Goal: Task Accomplishment & Management: Manage account settings

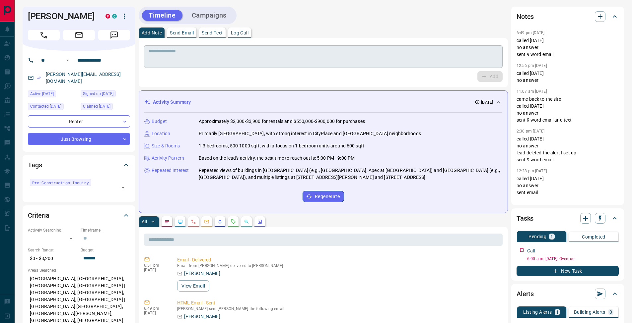
click at [243, 64] on textarea at bounding box center [323, 56] width 349 height 17
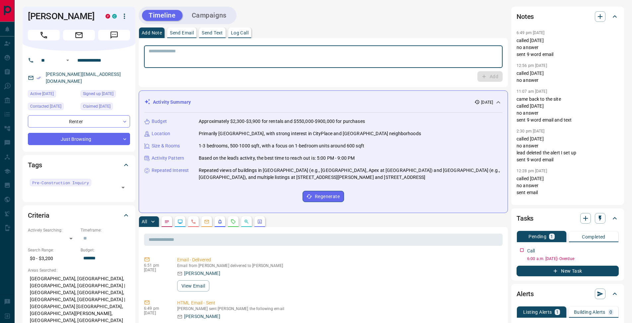
click at [194, 35] on p "Send Email" at bounding box center [182, 33] width 24 height 5
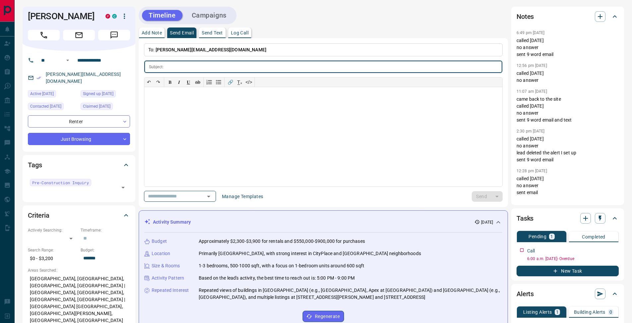
click at [152, 36] on button "Add Note" at bounding box center [152, 33] width 26 height 11
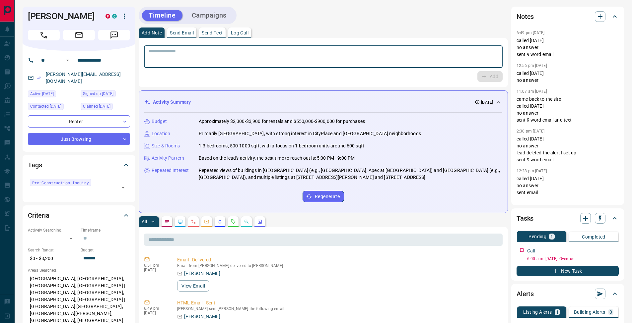
click at [196, 60] on textarea at bounding box center [323, 56] width 349 height 17
click at [241, 33] on p "Log Call" at bounding box center [240, 33] width 18 height 5
click at [489, 78] on button "Log Call" at bounding box center [489, 76] width 26 height 11
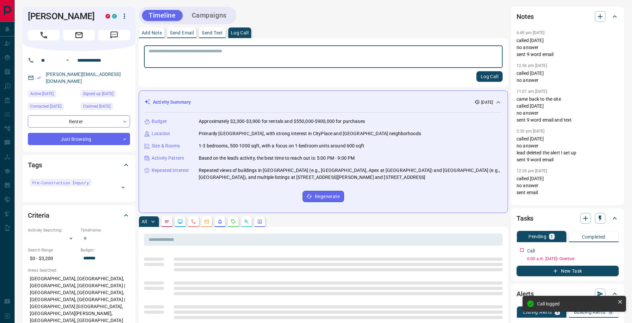
click at [155, 36] on button "Add Note" at bounding box center [152, 33] width 26 height 11
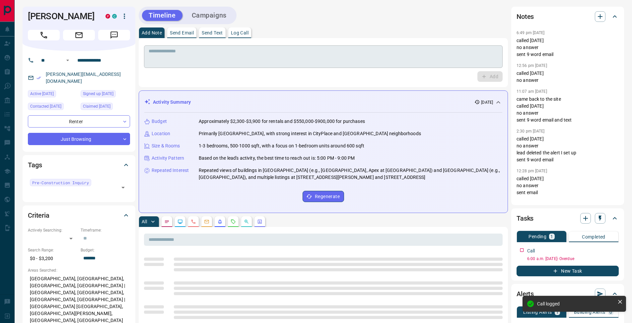
click at [162, 50] on textarea at bounding box center [323, 56] width 349 height 17
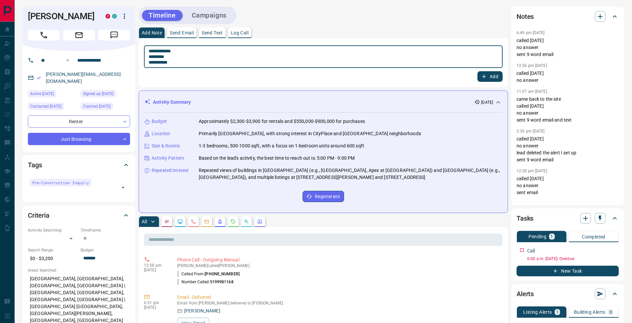
click at [152, 57] on textarea "**********" at bounding box center [323, 56] width 349 height 17
type textarea "**********"
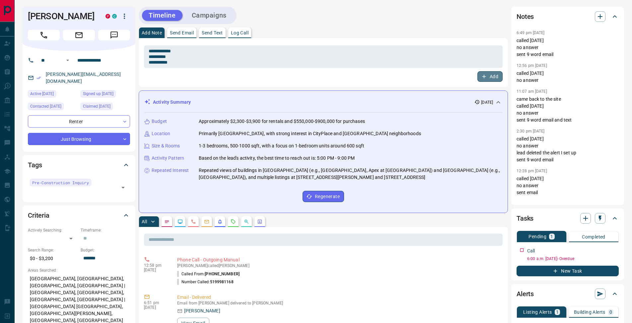
click at [493, 77] on button "Add" at bounding box center [489, 76] width 25 height 11
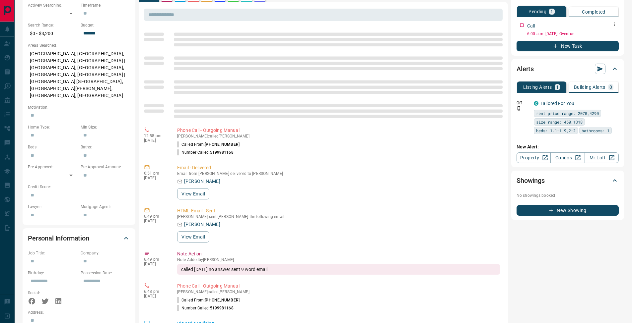
click at [616, 26] on icon "button" at bounding box center [614, 24] width 5 height 5
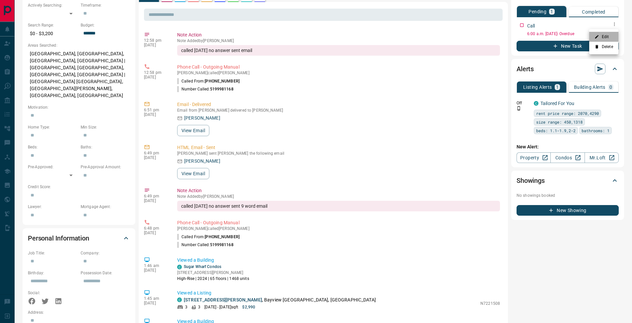
click at [611, 35] on li "Edit" at bounding box center [603, 37] width 29 height 10
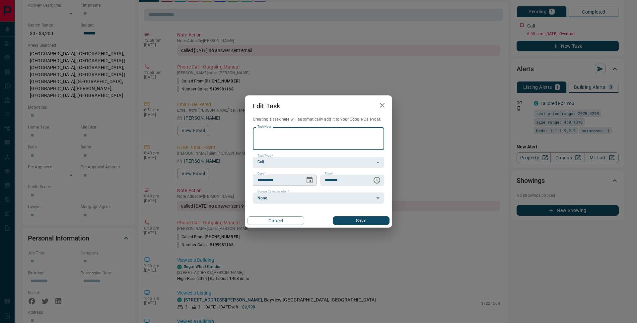
click at [308, 182] on icon "Choose date, selected date is Sep 11, 2025" at bounding box center [309, 180] width 8 height 8
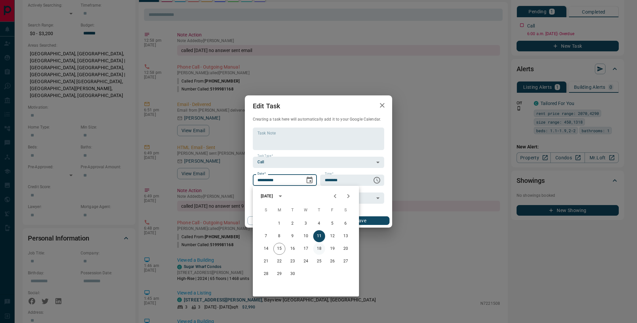
click at [317, 250] on button "18" at bounding box center [319, 249] width 12 height 12
type input "**********"
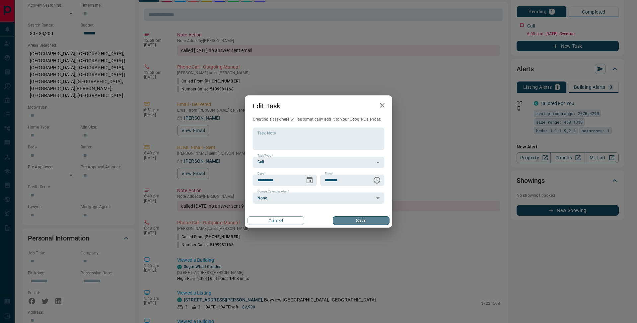
click at [367, 217] on button "Save" at bounding box center [361, 221] width 57 height 9
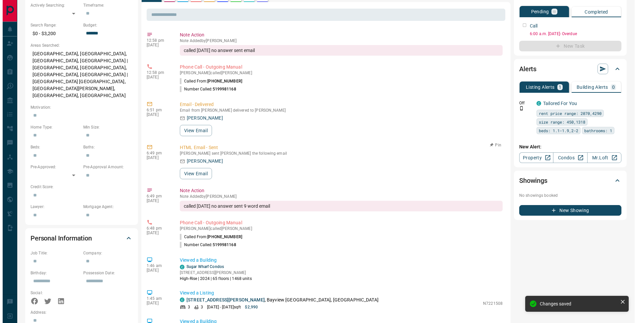
scroll to position [0, 0]
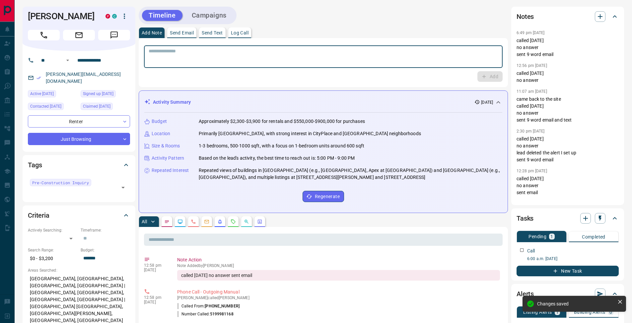
click at [197, 61] on textarea at bounding box center [323, 56] width 349 height 17
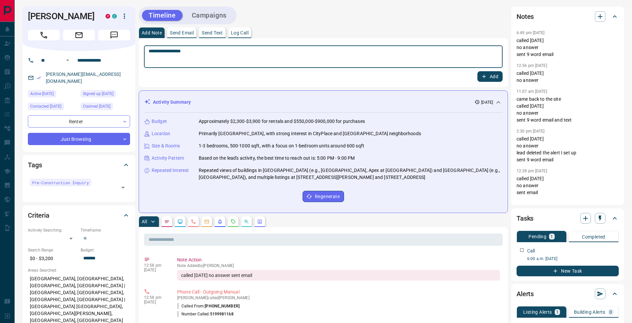
type textarea "**********"
click at [487, 80] on button "Add" at bounding box center [489, 76] width 25 height 11
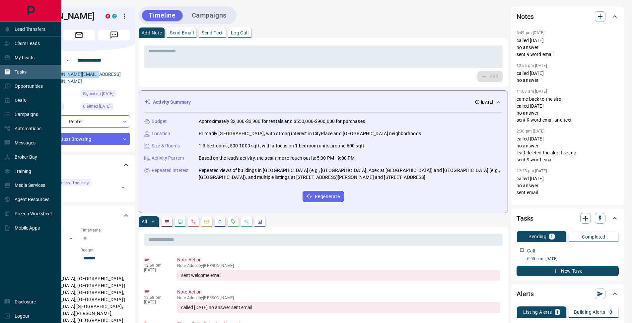
click at [9, 73] on icon at bounding box center [7, 72] width 5 height 6
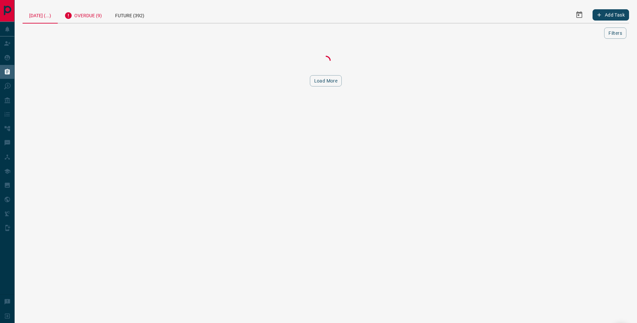
click at [99, 16] on div "Overdue (9)" at bounding box center [83, 15] width 51 height 16
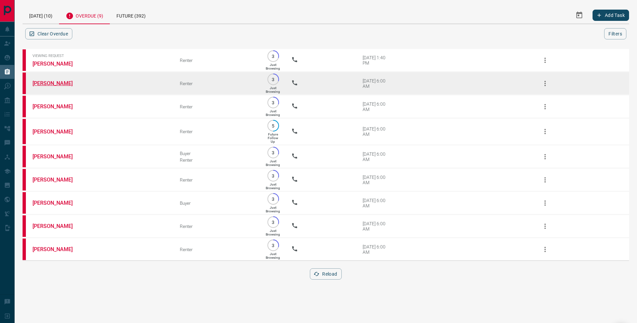
click at [52, 83] on link "[PERSON_NAME]" at bounding box center [58, 83] width 50 height 6
